Goal: Transaction & Acquisition: Purchase product/service

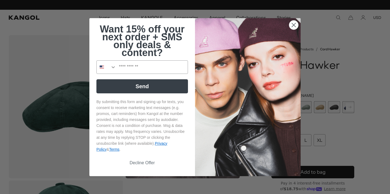
scroll to position [0, 112]
click at [292, 24] on circle "Close dialog" at bounding box center [293, 24] width 9 height 9
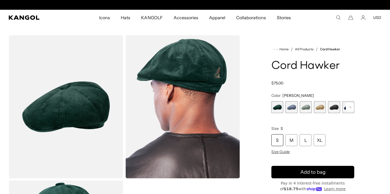
click at [291, 108] on span "2 of 9" at bounding box center [291, 107] width 12 height 12
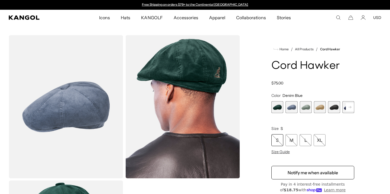
click at [276, 106] on span "1 of 9" at bounding box center [277, 107] width 12 height 12
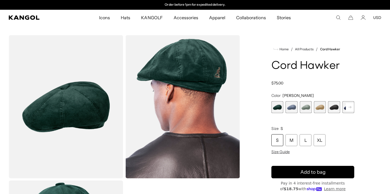
click at [308, 107] on span "3 of 9" at bounding box center [306, 107] width 12 height 12
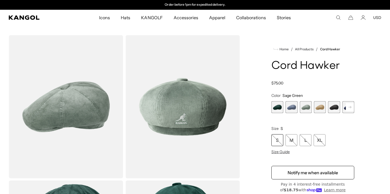
click at [325, 109] on span "4 of 9" at bounding box center [320, 107] width 12 height 12
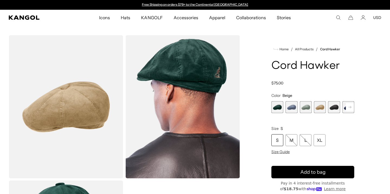
click at [333, 108] on span "5 of 9" at bounding box center [334, 107] width 12 height 12
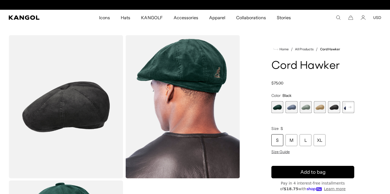
scroll to position [0, 112]
click at [341, 18] on icon "Search here" at bounding box center [338, 17] width 5 height 5
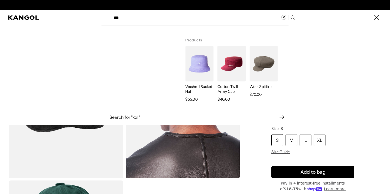
scroll to position [0, 0]
type input "***"
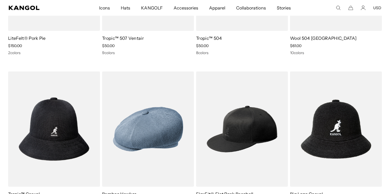
scroll to position [1129, 0]
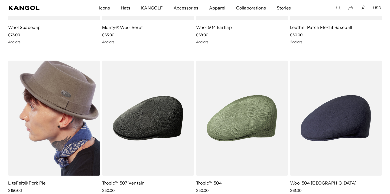
click at [74, 126] on img at bounding box center [54, 118] width 92 height 115
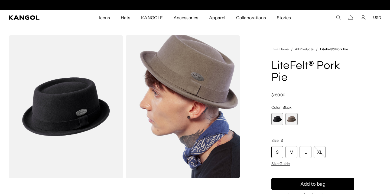
scroll to position [0, 112]
click at [293, 119] on span "2 of 2" at bounding box center [291, 119] width 12 height 12
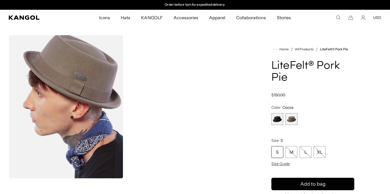
click at [274, 121] on span "1 of 2" at bounding box center [277, 119] width 12 height 12
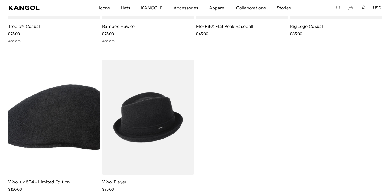
scroll to position [1295, 0]
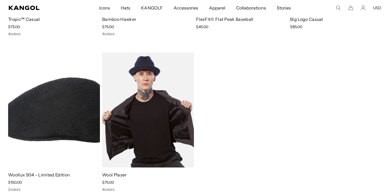
click at [175, 114] on img at bounding box center [148, 110] width 92 height 115
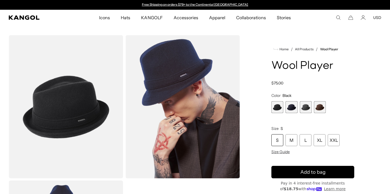
click at [294, 107] on span "2 of 4" at bounding box center [291, 107] width 12 height 12
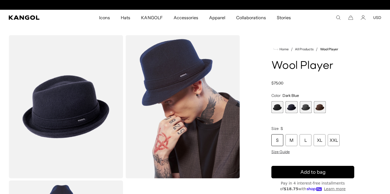
scroll to position [0, 112]
click at [319, 107] on span "4 of 4" at bounding box center [320, 107] width 12 height 12
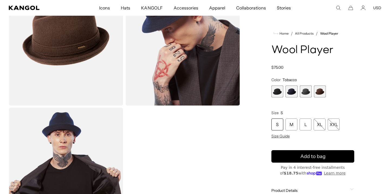
scroll to position [0, 112]
click at [306, 94] on span "3 of 4" at bounding box center [306, 92] width 12 height 12
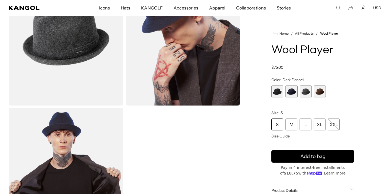
click at [292, 90] on span "2 of 4" at bounding box center [291, 92] width 12 height 12
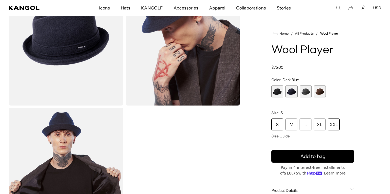
scroll to position [0, 112]
click at [332, 124] on div "XXL" at bounding box center [334, 125] width 12 height 12
